Goal: Book appointment/travel/reservation

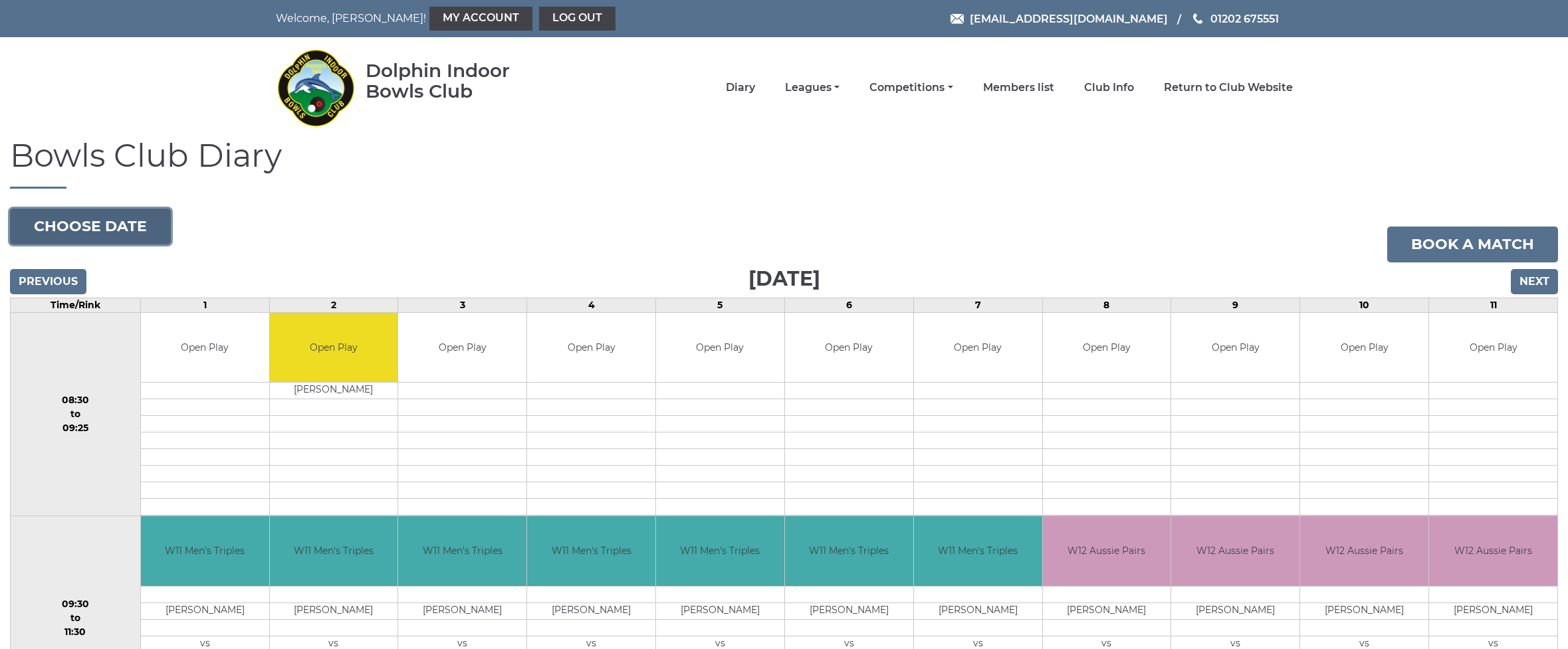
click at [114, 237] on button "Choose date" at bounding box center [90, 227] width 161 height 36
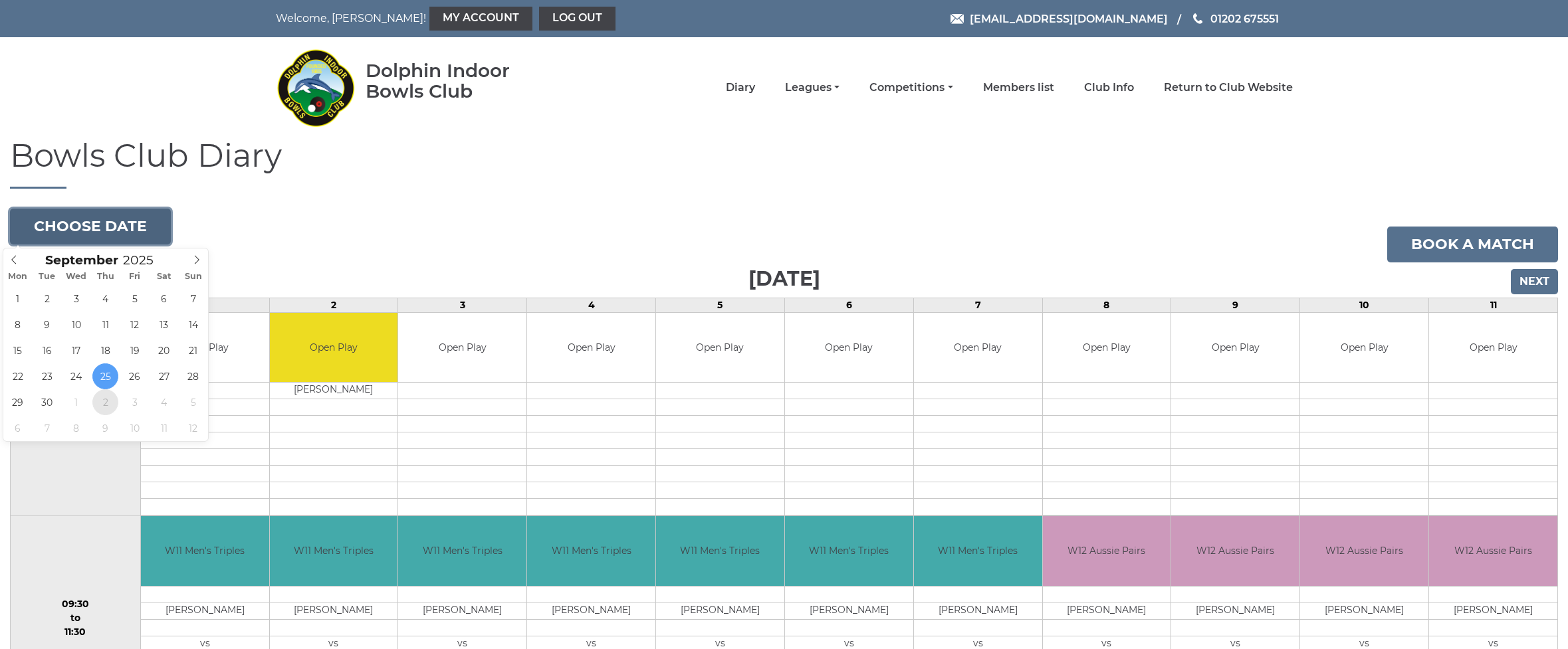
type input "[DATE]"
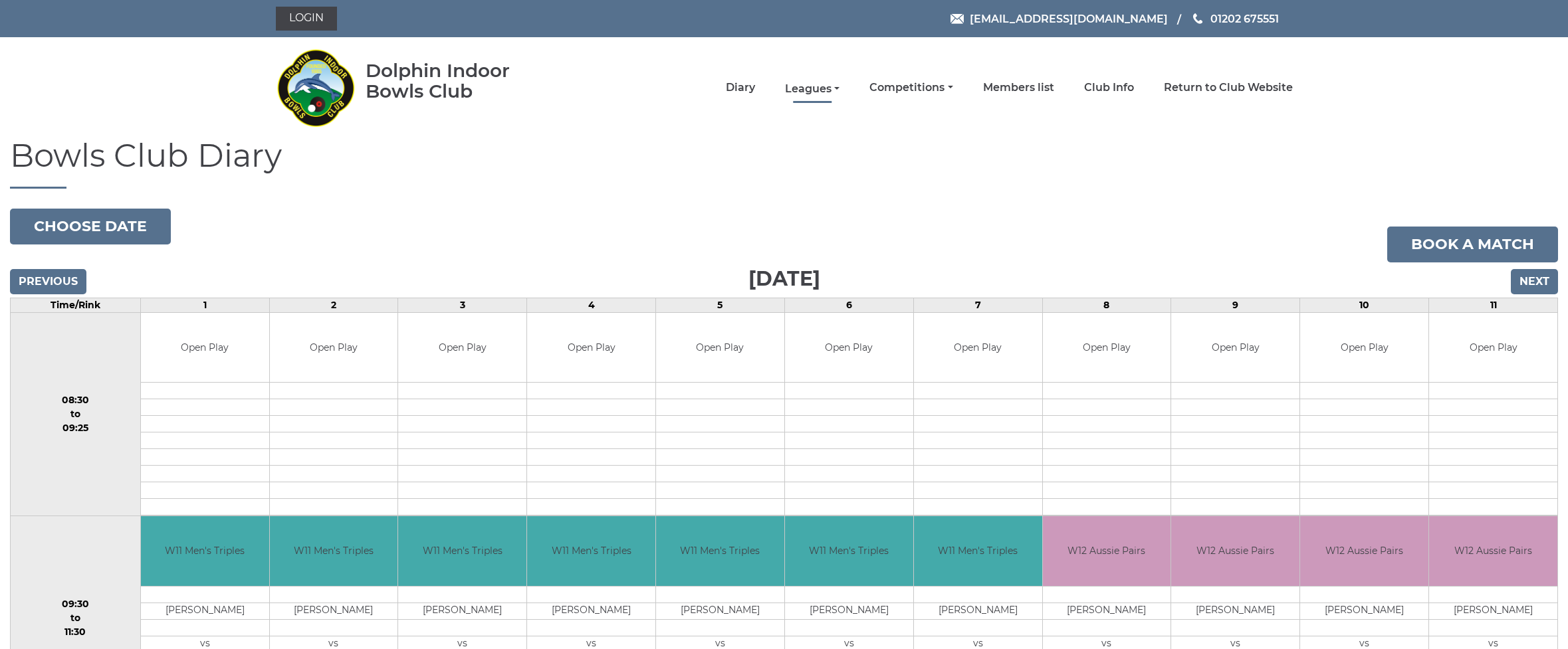
click at [839, 85] on link "Leagues" at bounding box center [812, 89] width 55 height 14
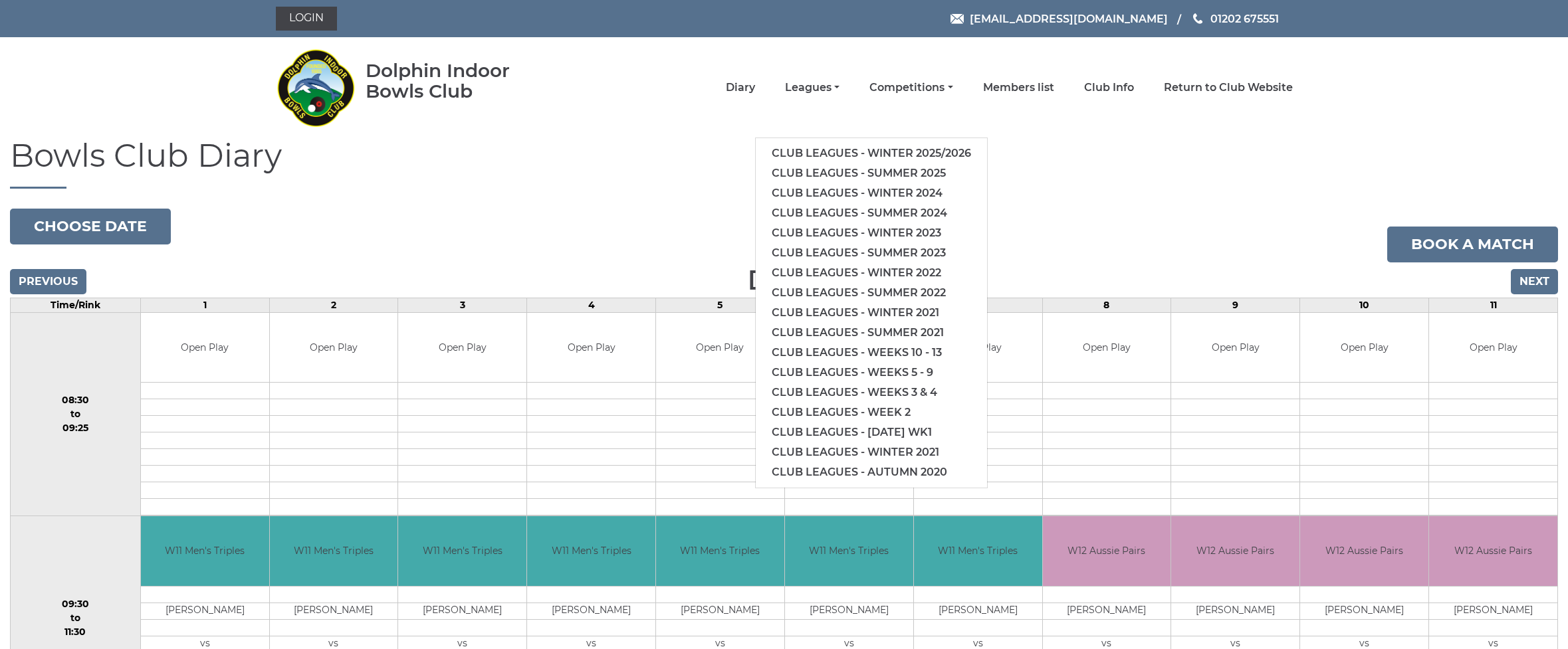
click at [1192, 274] on div "Previous Next" at bounding box center [784, 273] width 1548 height 20
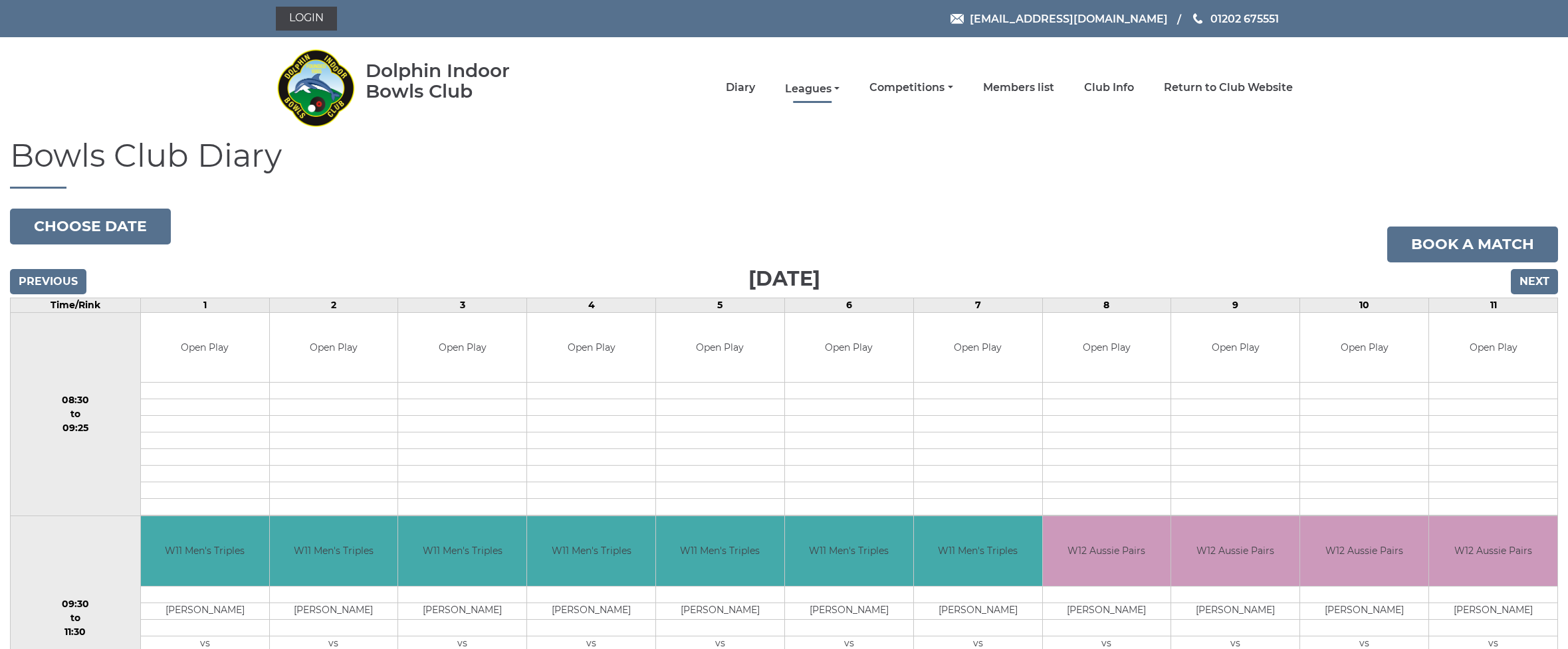
click at [839, 86] on link "Leagues" at bounding box center [812, 89] width 55 height 14
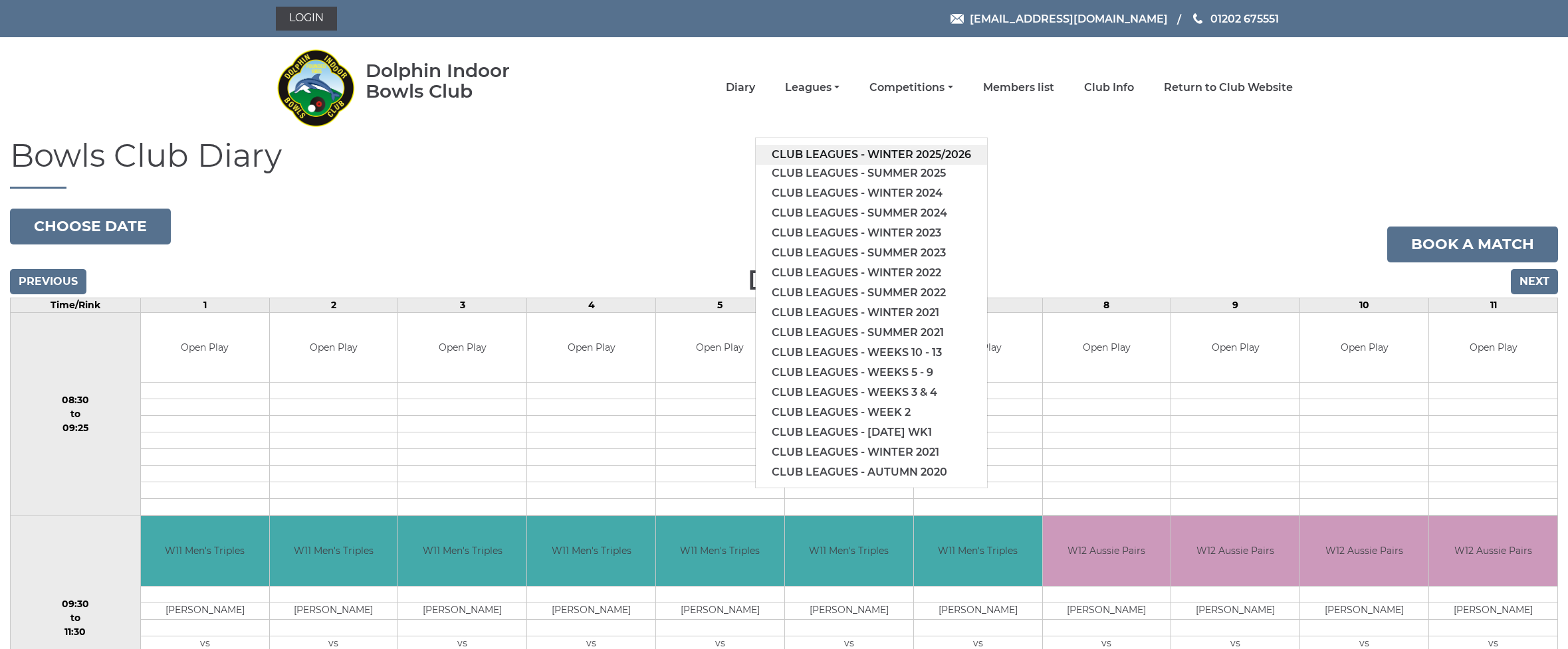
click at [902, 153] on link "Club leagues - Winter 2025/2026" at bounding box center [871, 155] width 231 height 20
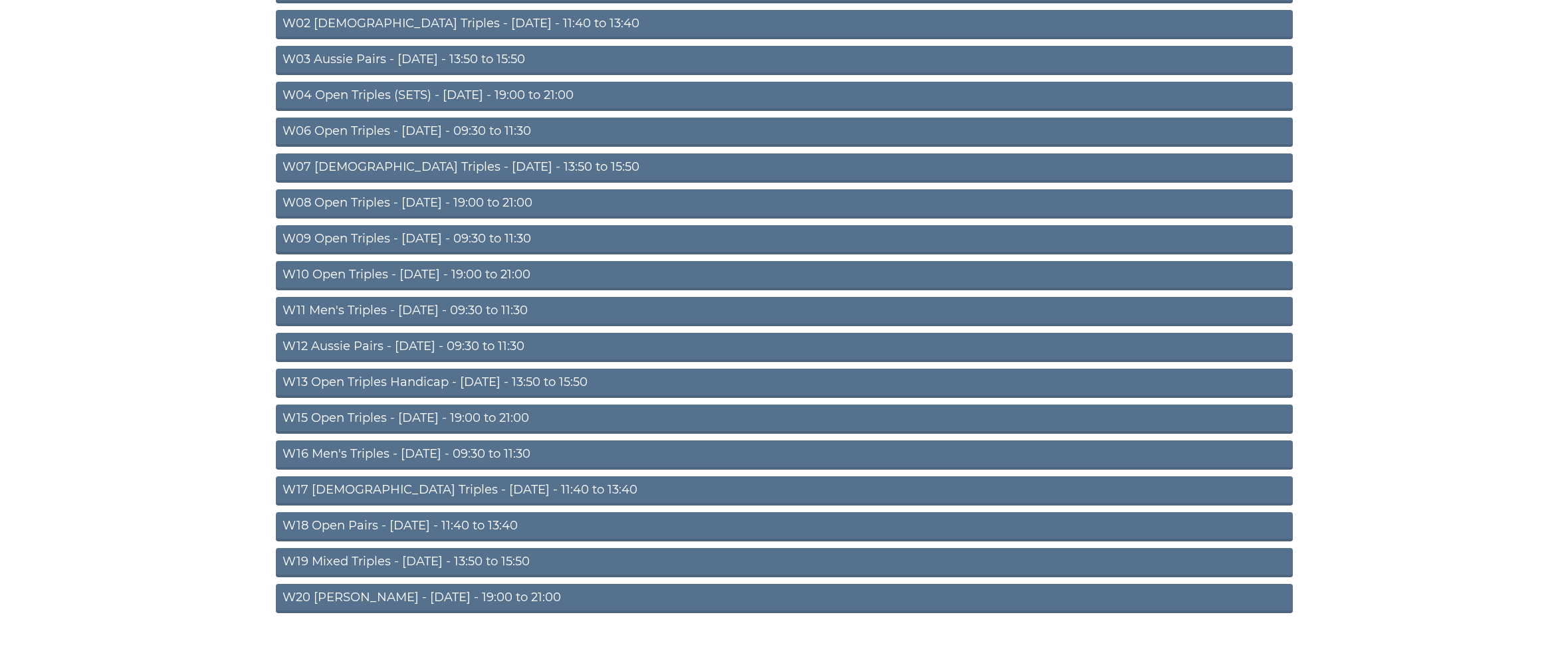
scroll to position [254, 0]
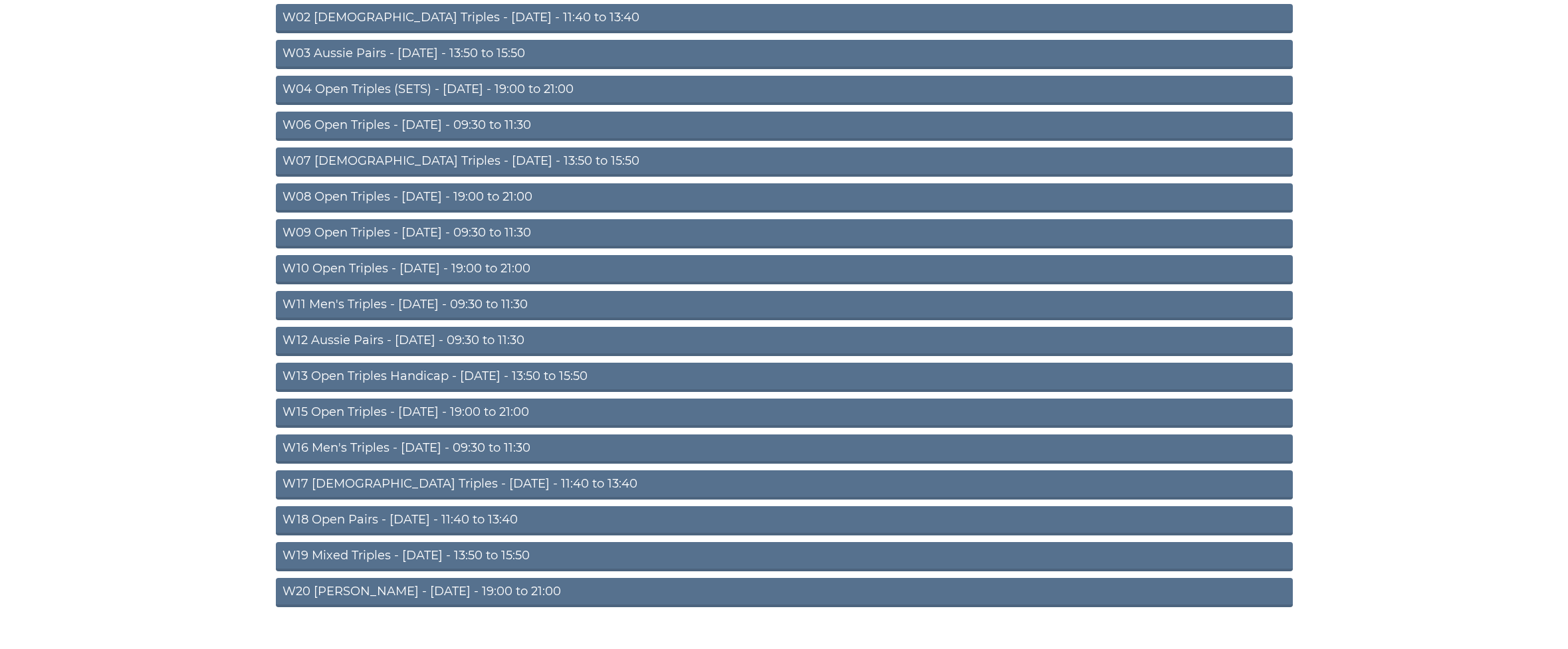
click at [363, 338] on link "W12 Aussie Pairs - Thursday - 09:30 to 11:30" at bounding box center [784, 341] width 1017 height 29
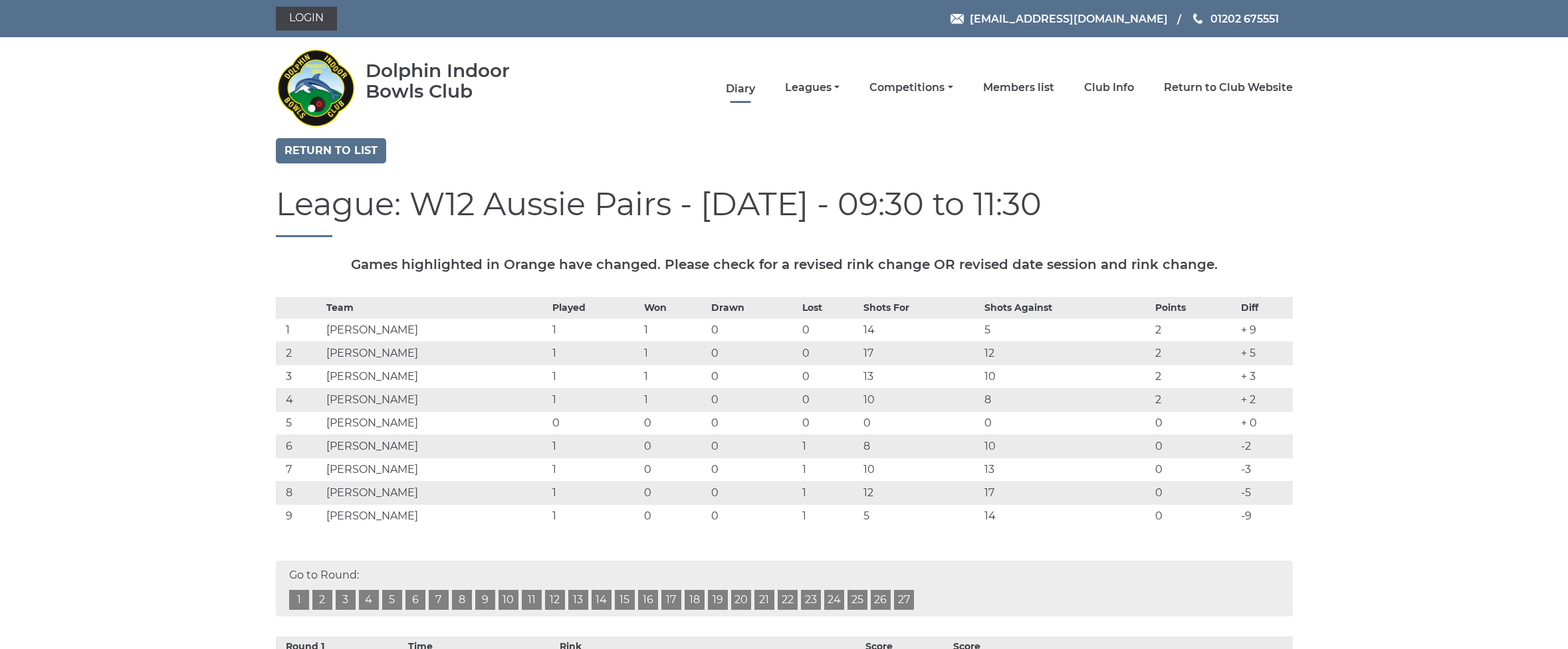
click at [756, 88] on link "Diary" at bounding box center [740, 89] width 29 height 14
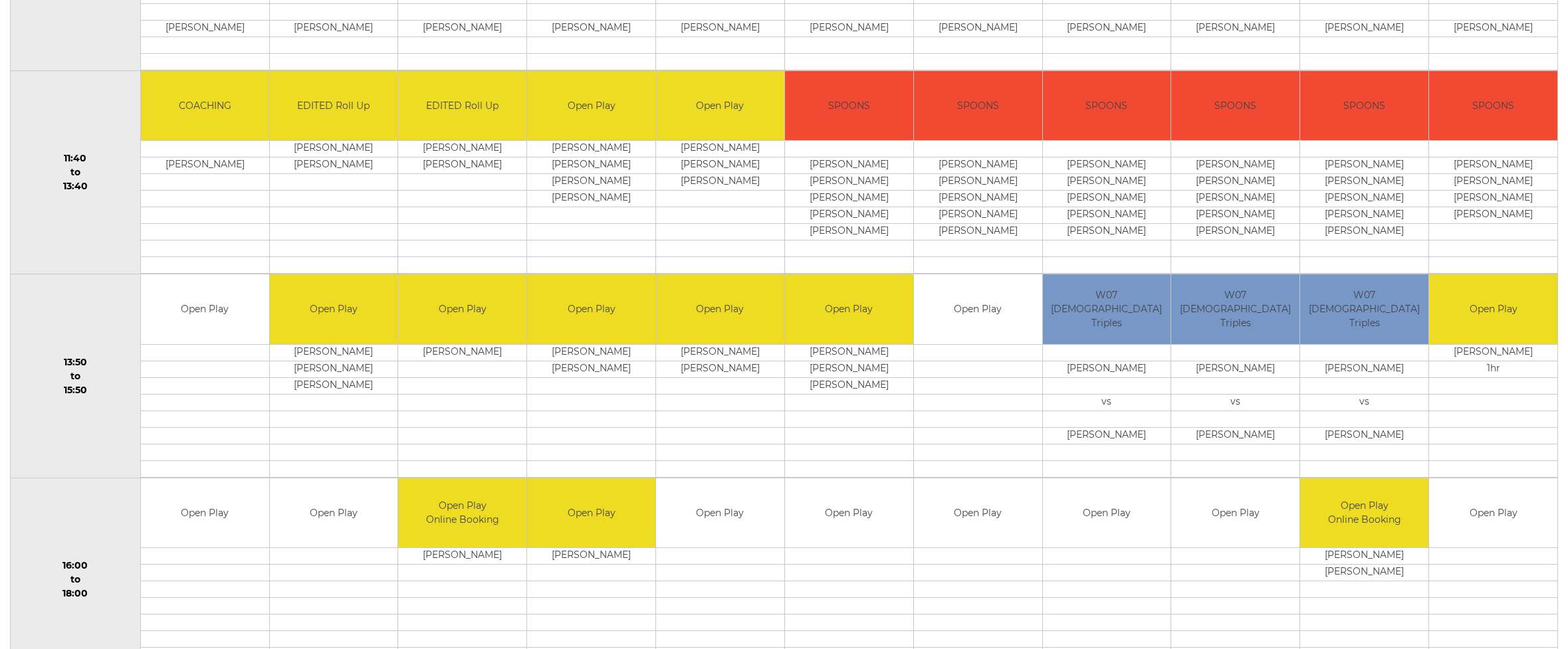
scroll to position [651, 0]
